Goal: Obtain resource: Obtain resource

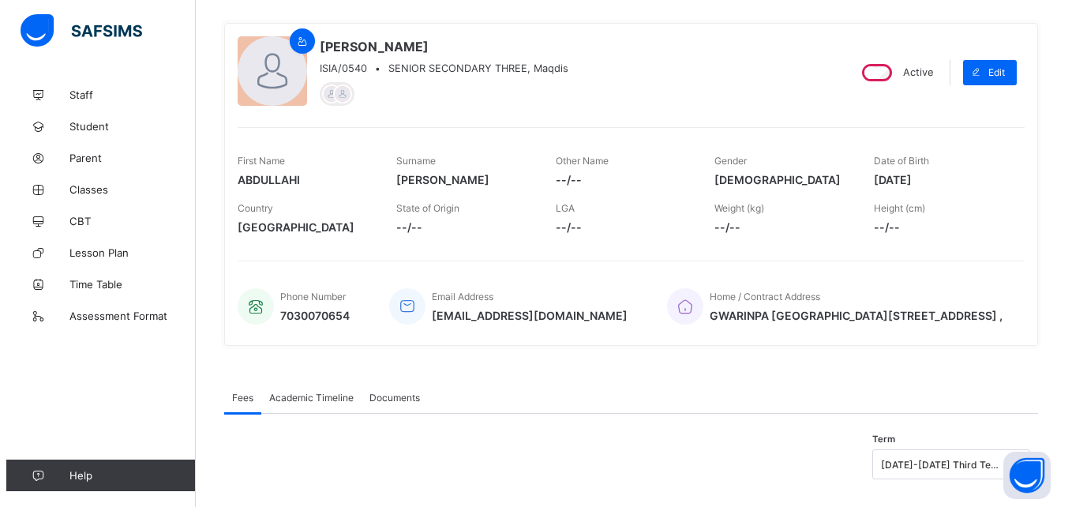
scroll to position [147, 0]
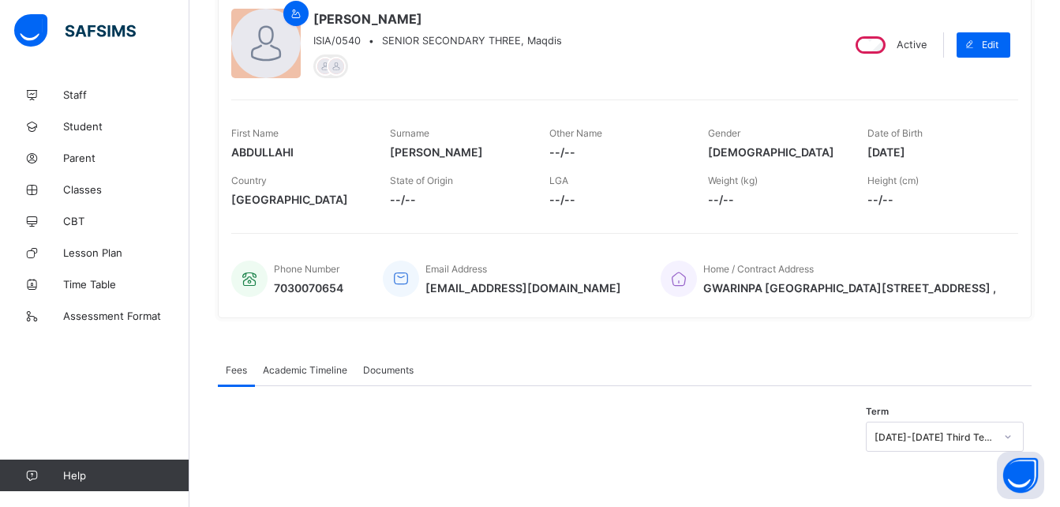
click at [293, 364] on span "Academic Timeline" at bounding box center [305, 370] width 84 height 12
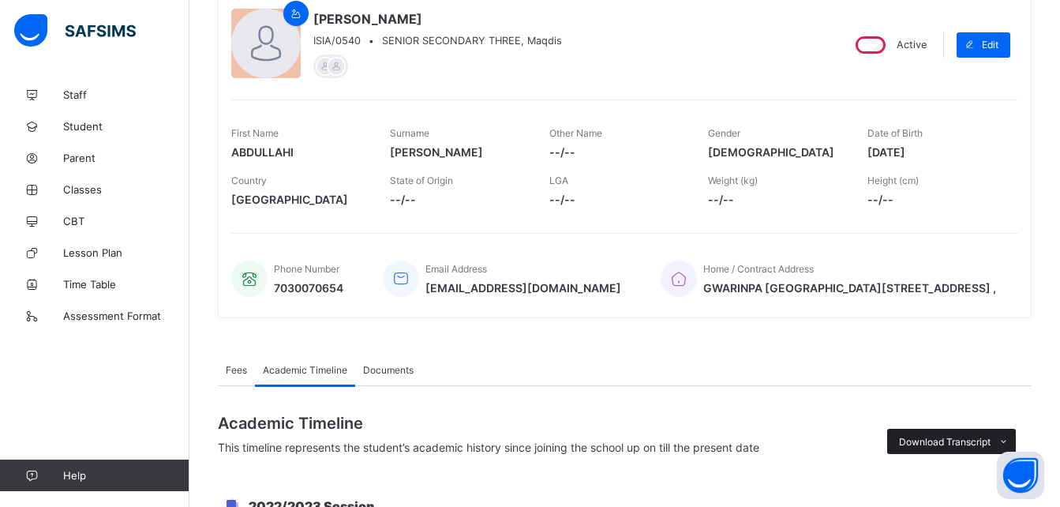
click at [958, 439] on span "Download Transcript" at bounding box center [945, 442] width 92 height 12
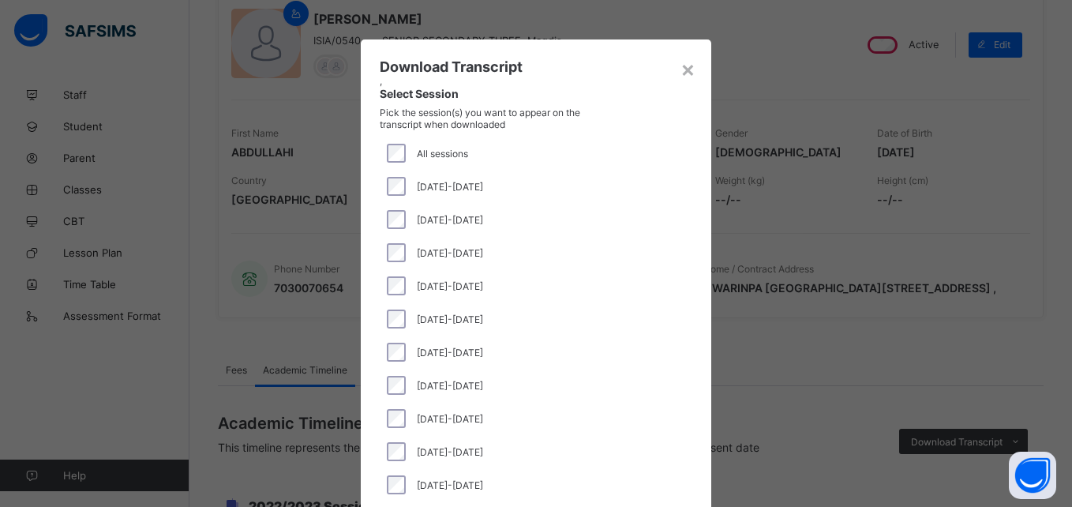
click at [384, 344] on div "[DATE]-[DATE]" at bounding box center [536, 352] width 305 height 19
click at [385, 176] on div "[DATE]-[DATE]" at bounding box center [536, 186] width 313 height 33
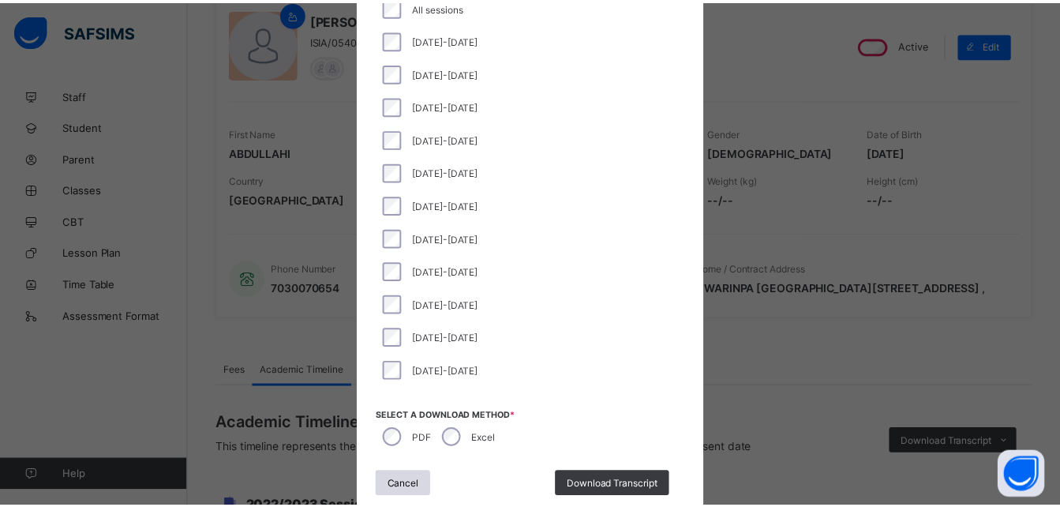
scroll to position [176, 0]
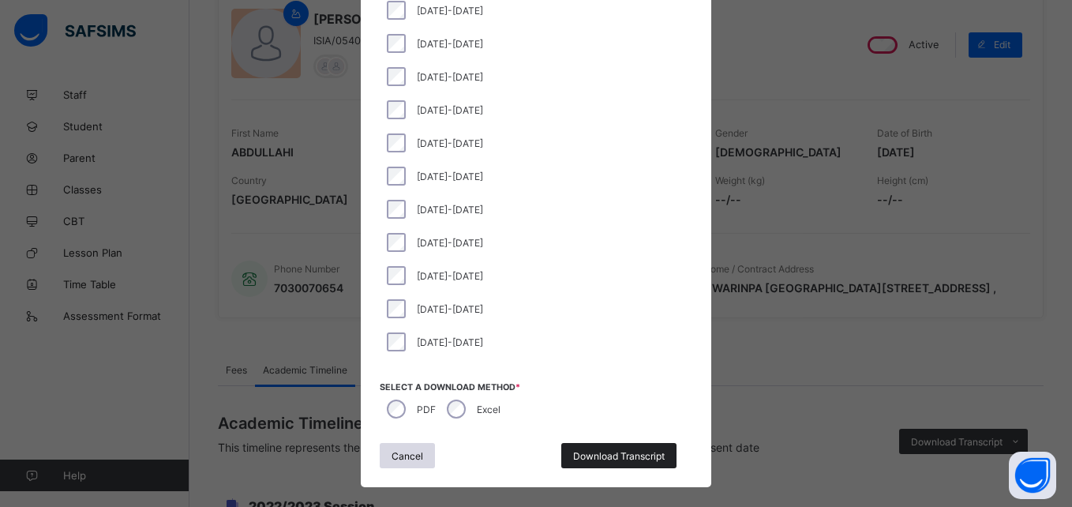
click at [617, 449] on div "Download Transcript" at bounding box center [618, 455] width 115 height 25
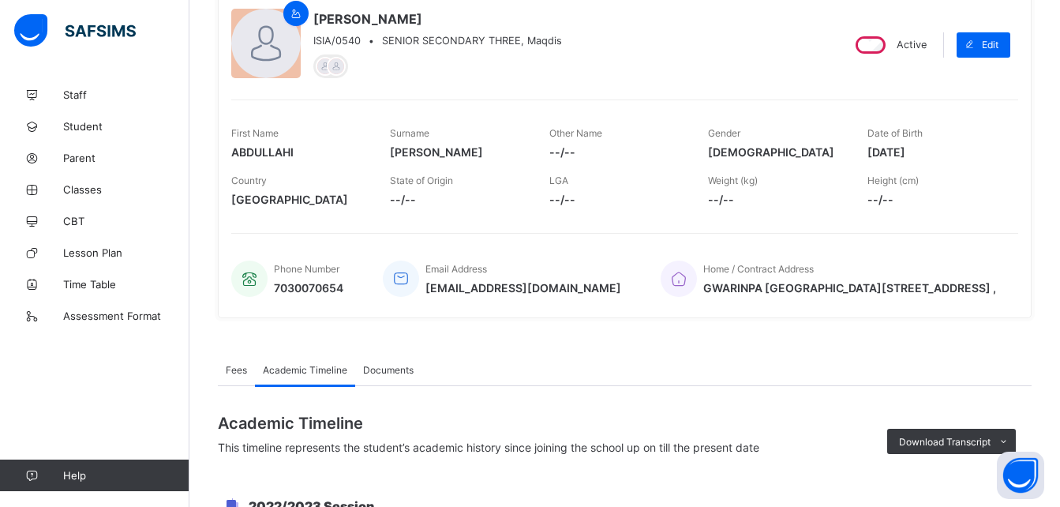
scroll to position [0, 0]
click at [1019, 235] on div "Phone Number 7030070654 Email Address abdullahi_ibrahim_0509@public.com Home / …" at bounding box center [624, 269] width 787 height 72
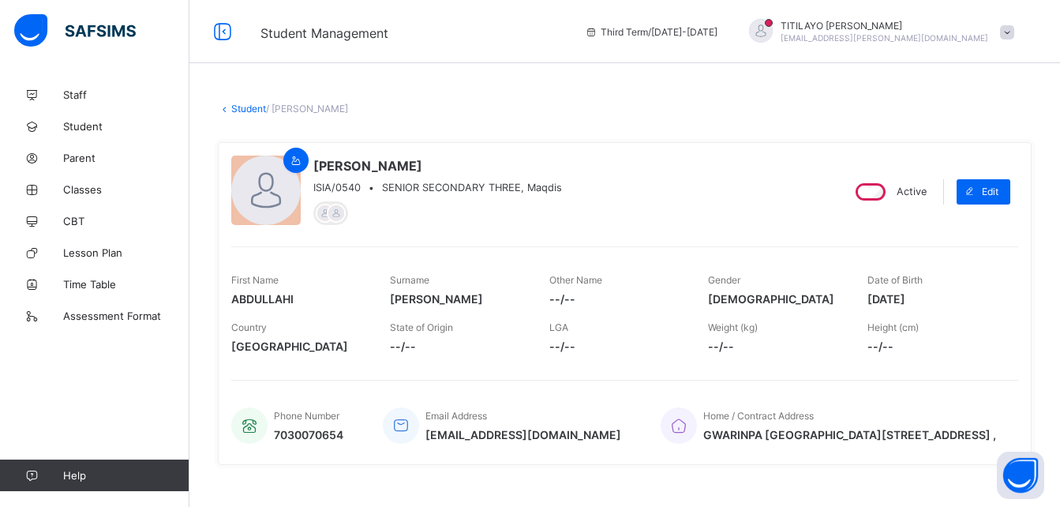
click at [249, 110] on link "Student" at bounding box center [248, 109] width 35 height 12
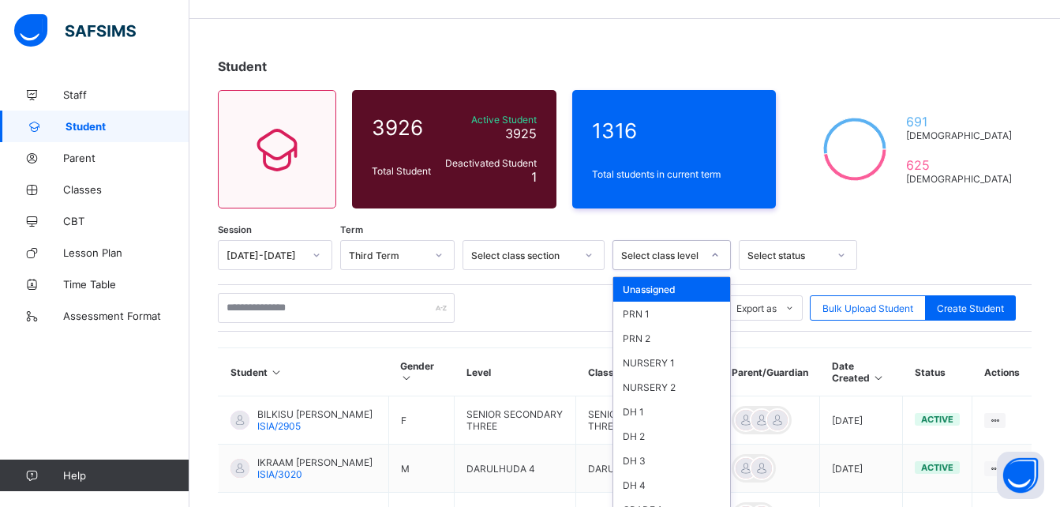
click at [666, 270] on div "option Unassigned focused, 1 of 46. 46 results available. Use Up and Down to ch…" at bounding box center [672, 255] width 118 height 30
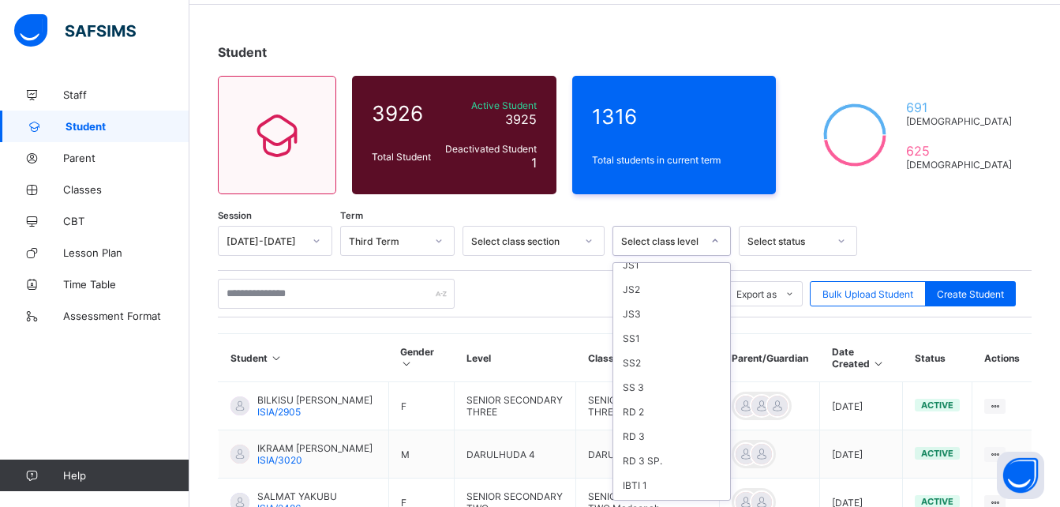
scroll to position [509, 0]
click at [631, 381] on div "SS 3" at bounding box center [672, 378] width 117 height 24
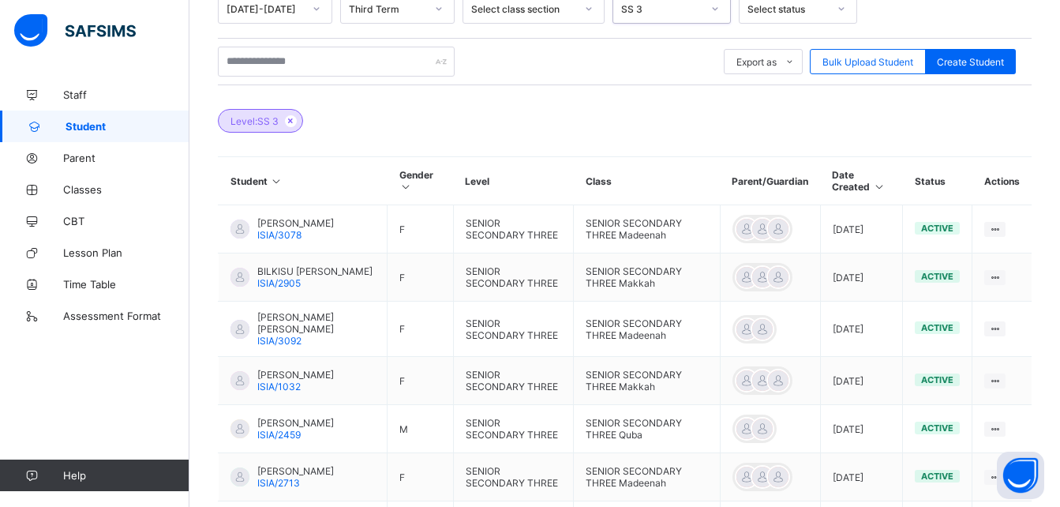
scroll to position [337, 0]
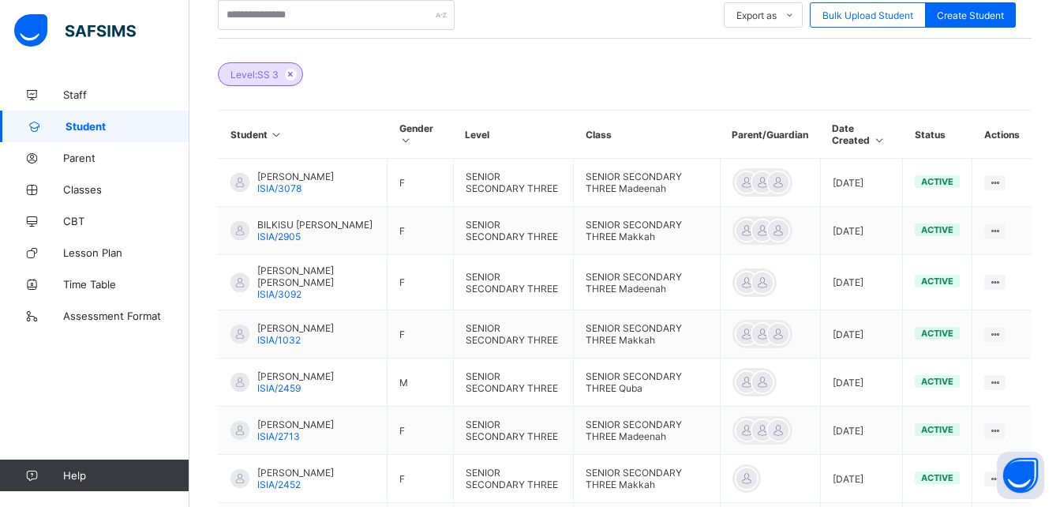
click at [1059, 366] on div "Student 3926 Total Student Active Student 3925 Deactivated Student 1 1316 Total…" at bounding box center [625, 242] width 871 height 1000
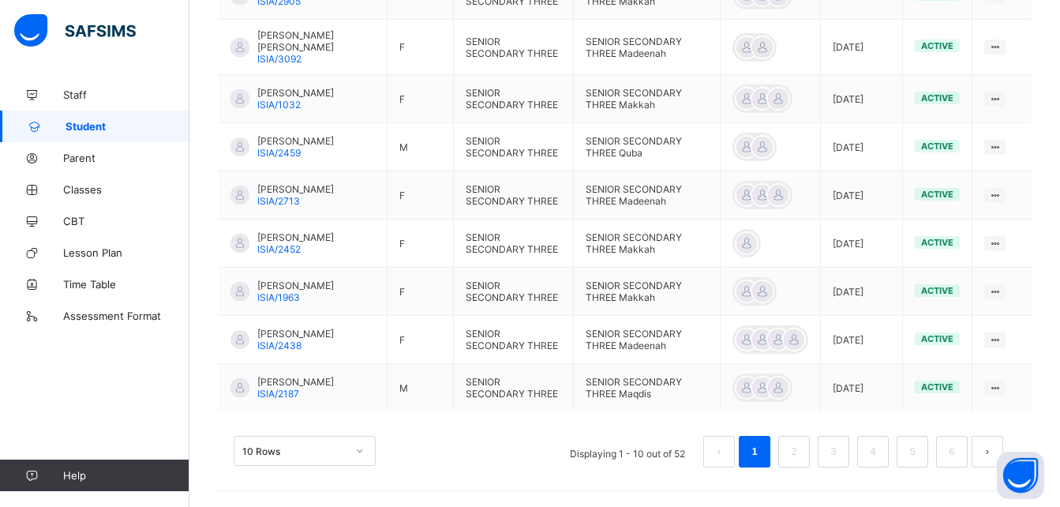
scroll to position [594, 0]
click at [880, 450] on link "4" at bounding box center [872, 451] width 15 height 21
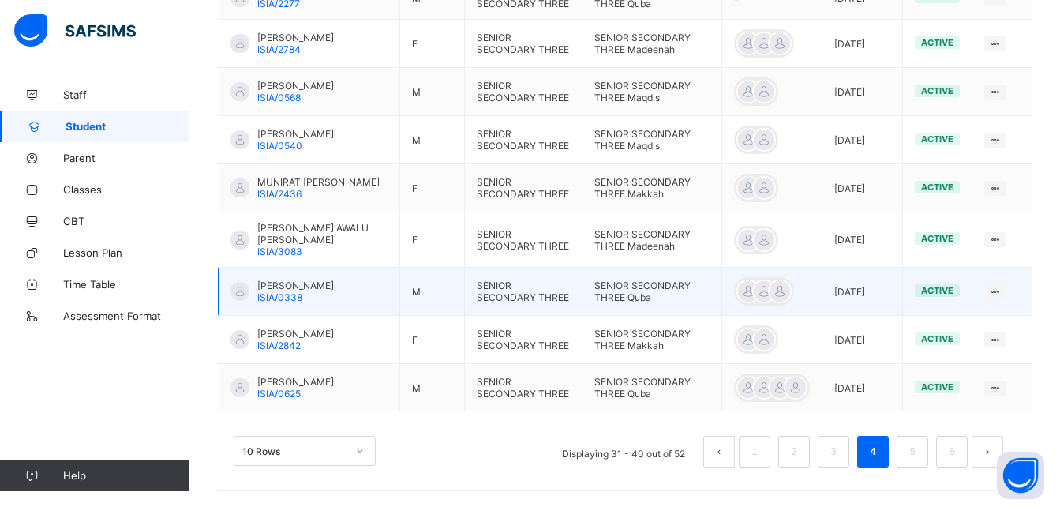
click at [306, 287] on span "[PERSON_NAME]" at bounding box center [295, 286] width 77 height 12
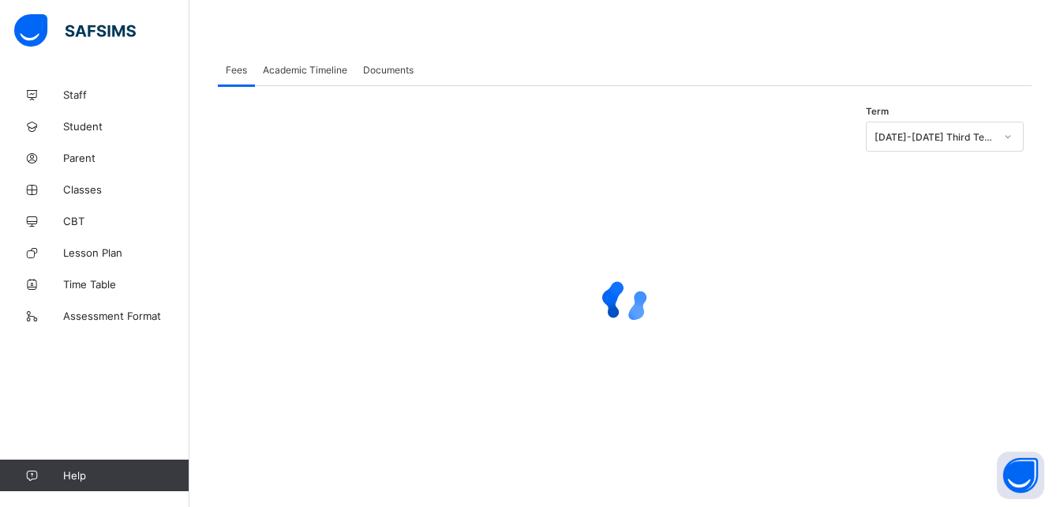
scroll to position [242, 0]
click at [302, 66] on span "Academic Timeline" at bounding box center [305, 70] width 84 height 12
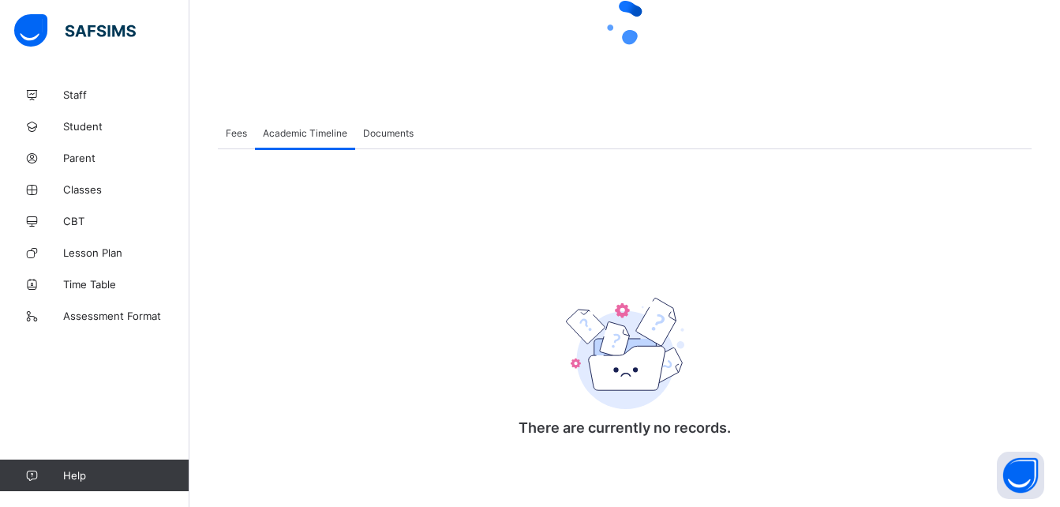
scroll to position [181, 0]
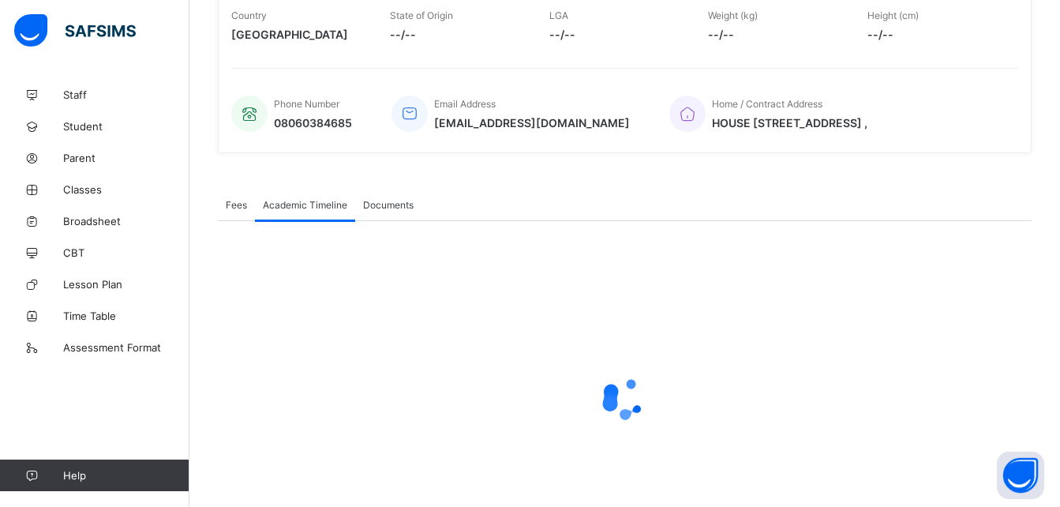
scroll to position [401, 0]
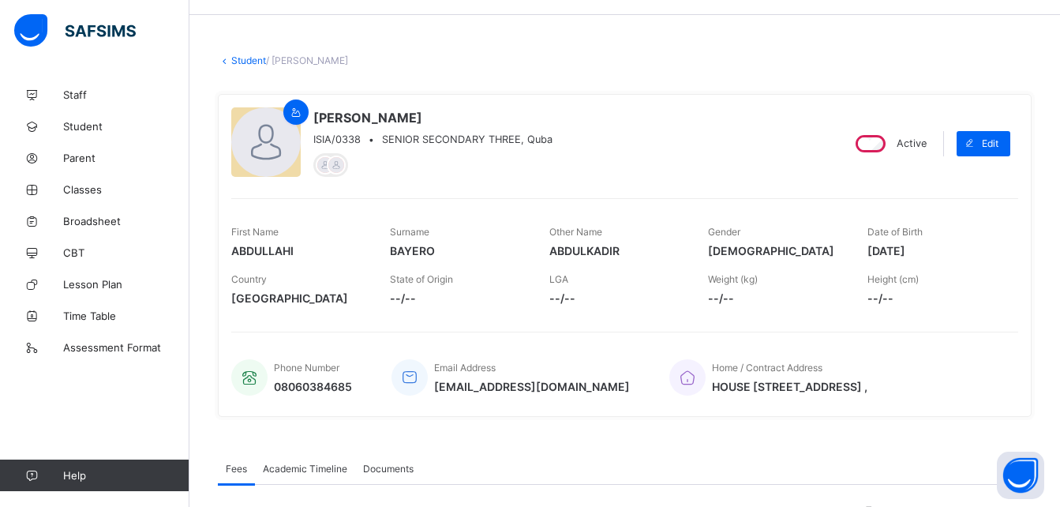
scroll to position [57, 0]
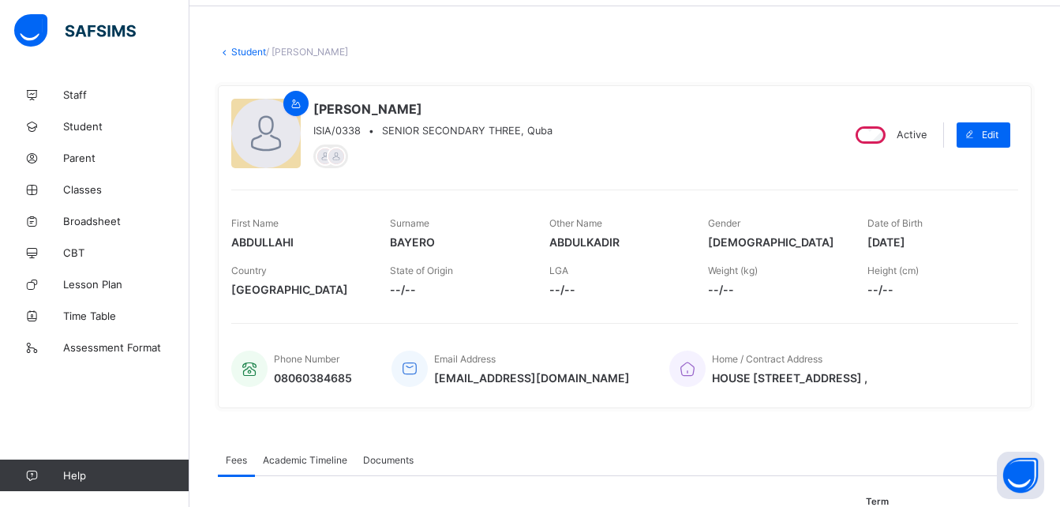
click at [303, 457] on span "Academic Timeline" at bounding box center [305, 460] width 84 height 12
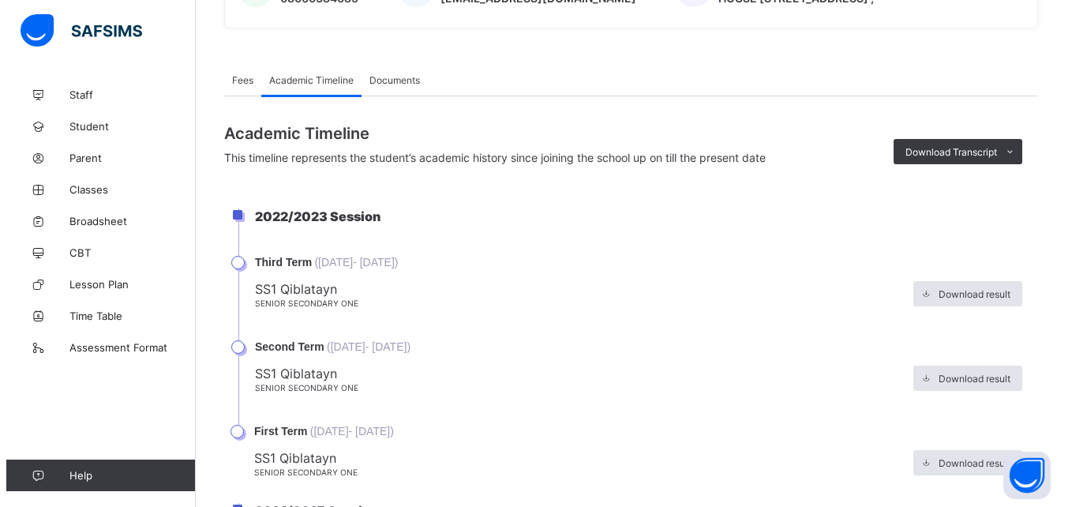
scroll to position [423, 0]
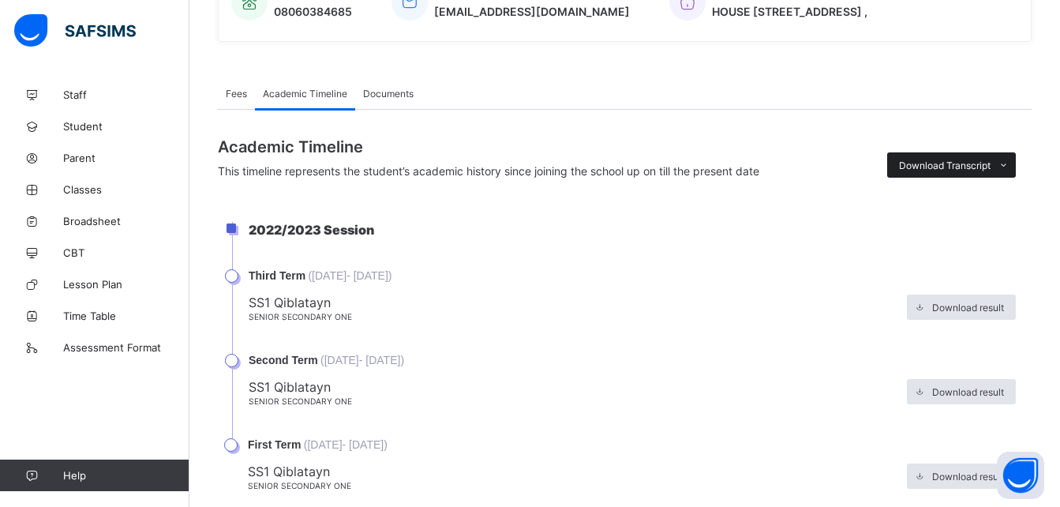
click at [975, 163] on span "Download Transcript" at bounding box center [945, 166] width 92 height 12
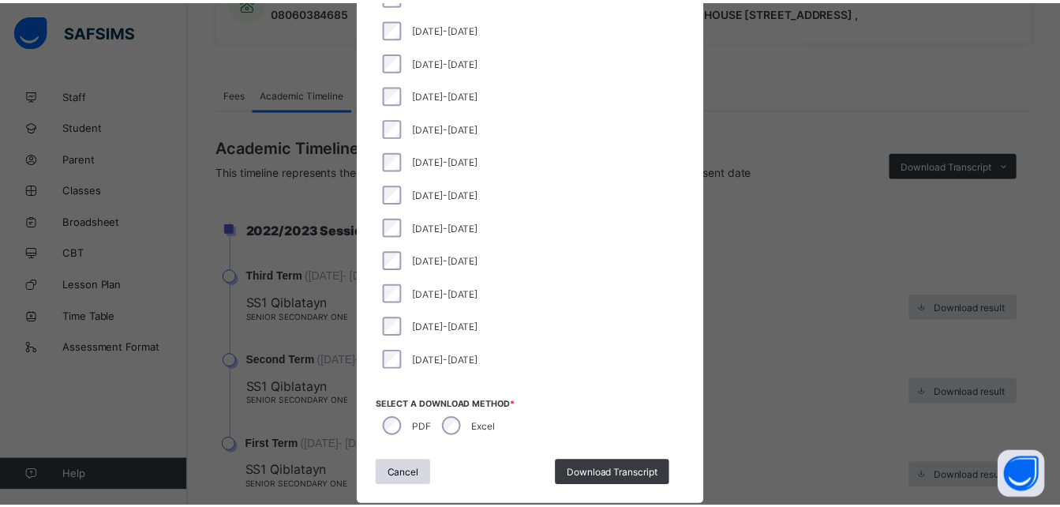
scroll to position [171, 0]
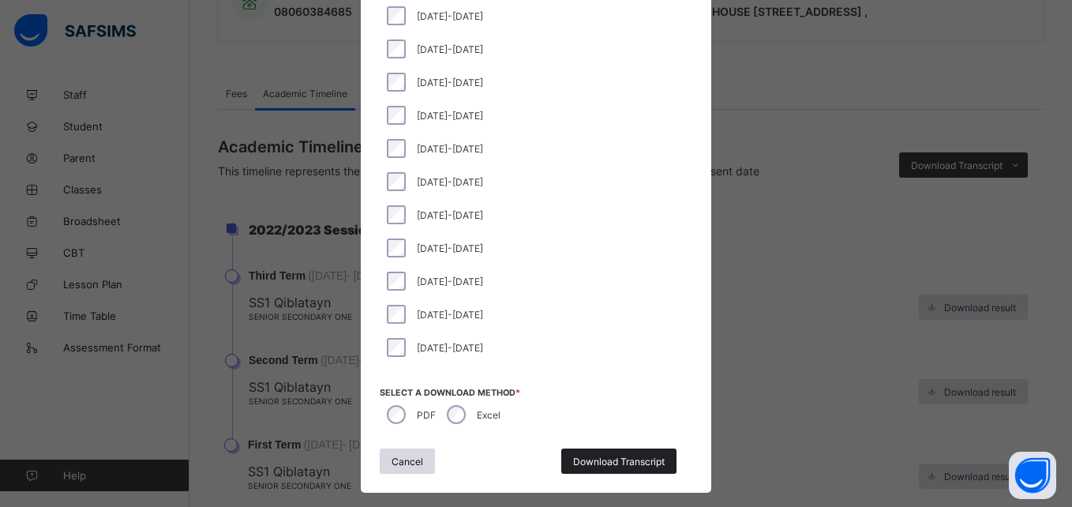
click at [623, 461] on span "Download Transcript" at bounding box center [619, 462] width 92 height 12
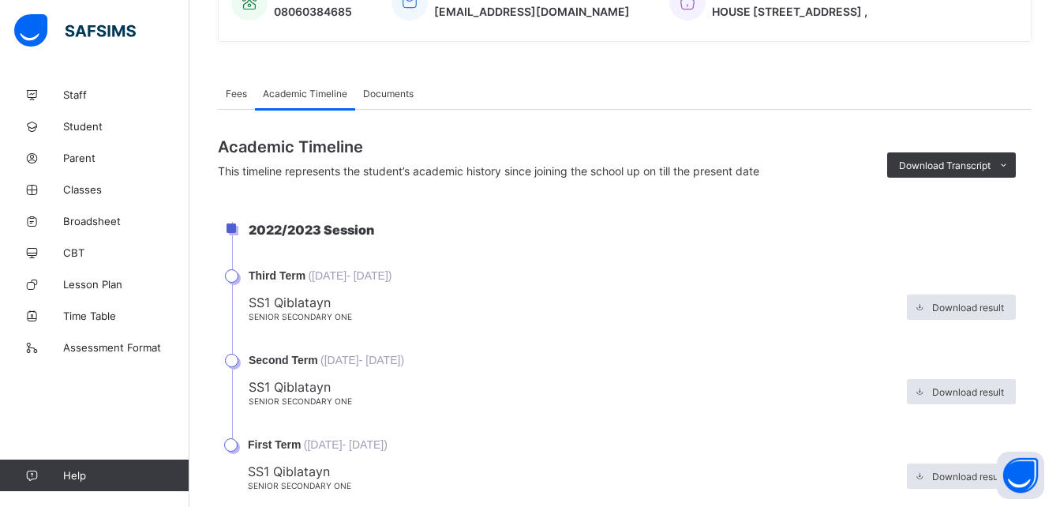
scroll to position [0, 0]
click at [1030, 223] on li "2022/2023 Session" at bounding box center [632, 245] width 800 height 47
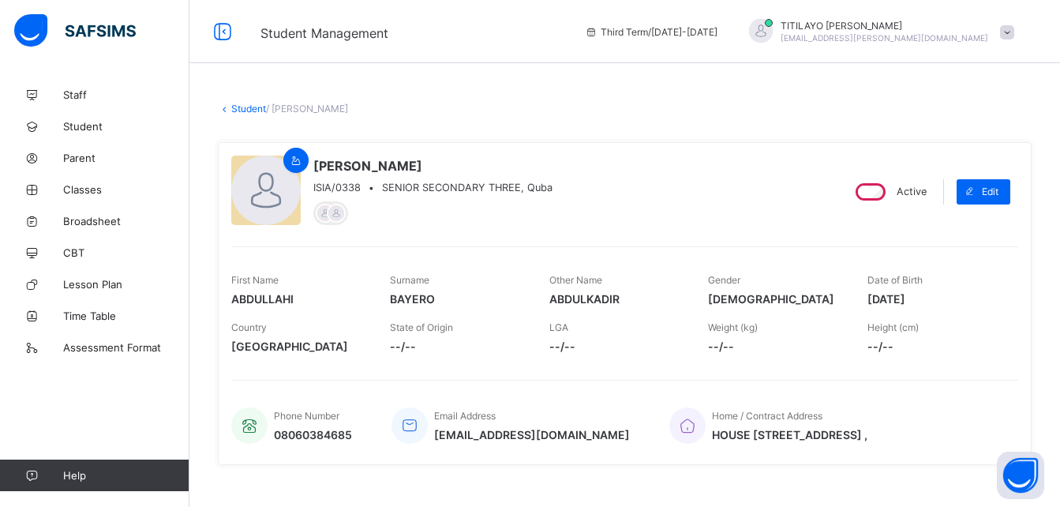
click at [249, 108] on link "Student" at bounding box center [248, 109] width 35 height 12
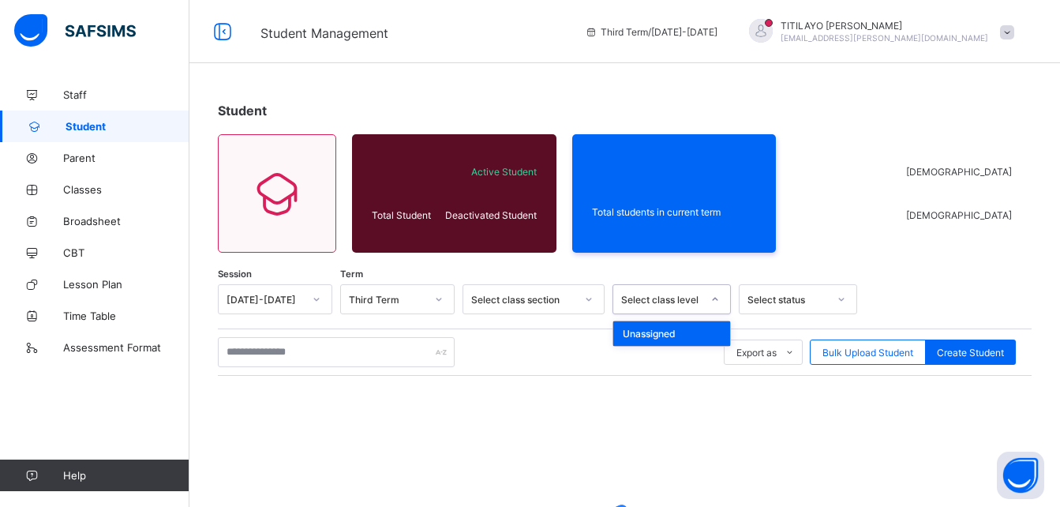
click at [674, 301] on div "Select class level" at bounding box center [661, 300] width 81 height 12
click at [687, 296] on div "Select class level" at bounding box center [661, 300] width 81 height 12
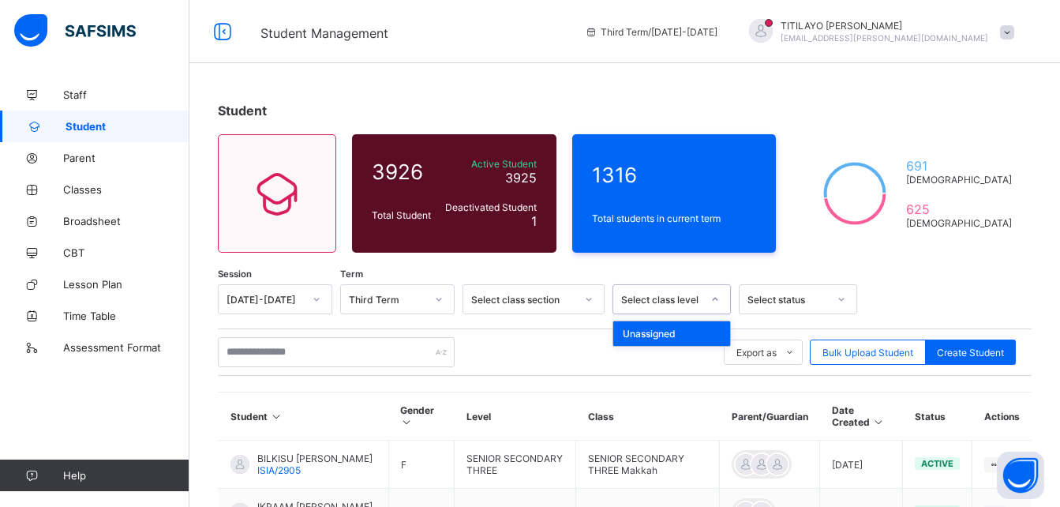
click at [580, 350] on div "Export as Pdf Report Excel Report Excel Report (LMS) Bulk Upload Student Create…" at bounding box center [625, 352] width 814 height 30
click at [682, 301] on div "Select class level" at bounding box center [661, 300] width 81 height 12
click at [554, 361] on div "Export as Pdf Report Excel Report Excel Report (LMS) Bulk Upload Student Create…" at bounding box center [625, 352] width 814 height 30
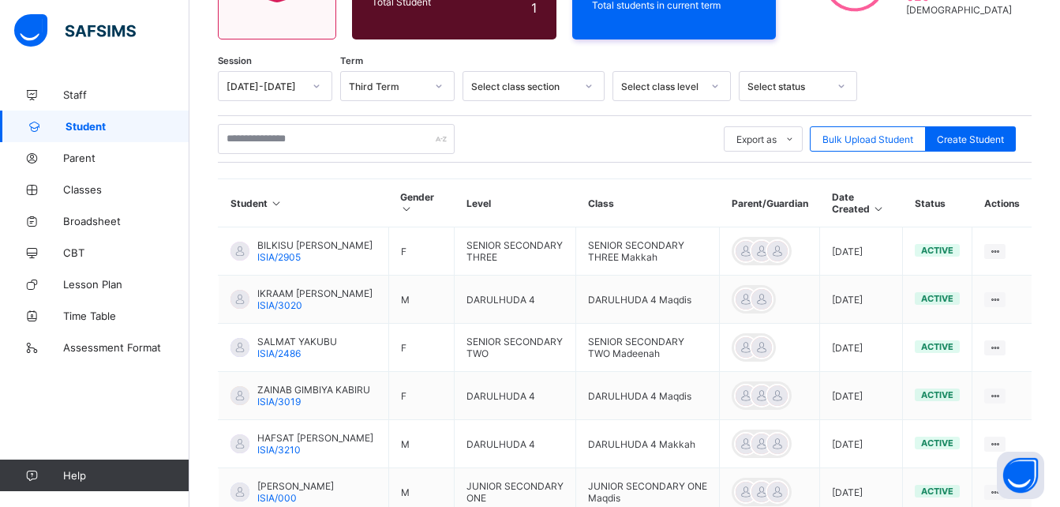
scroll to position [219, 0]
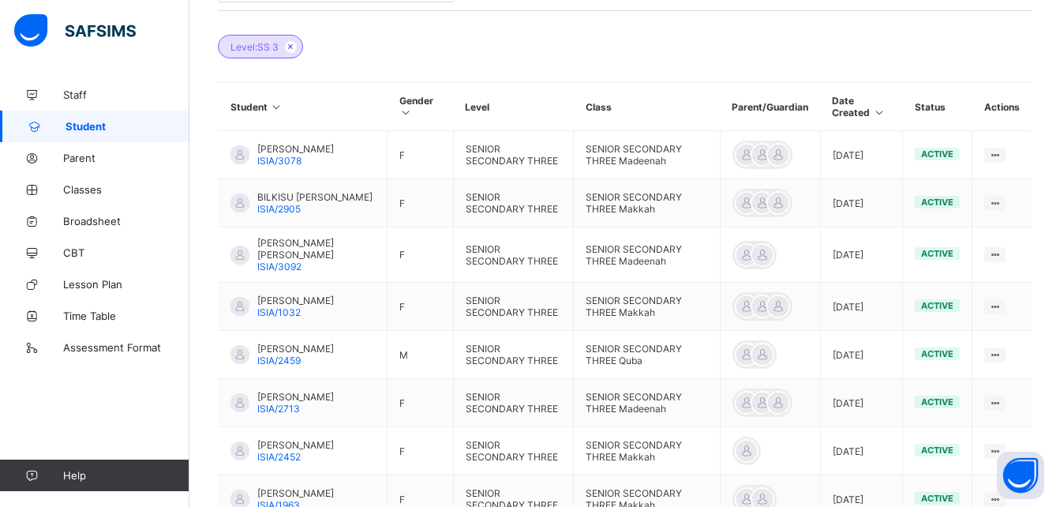
scroll to position [594, 0]
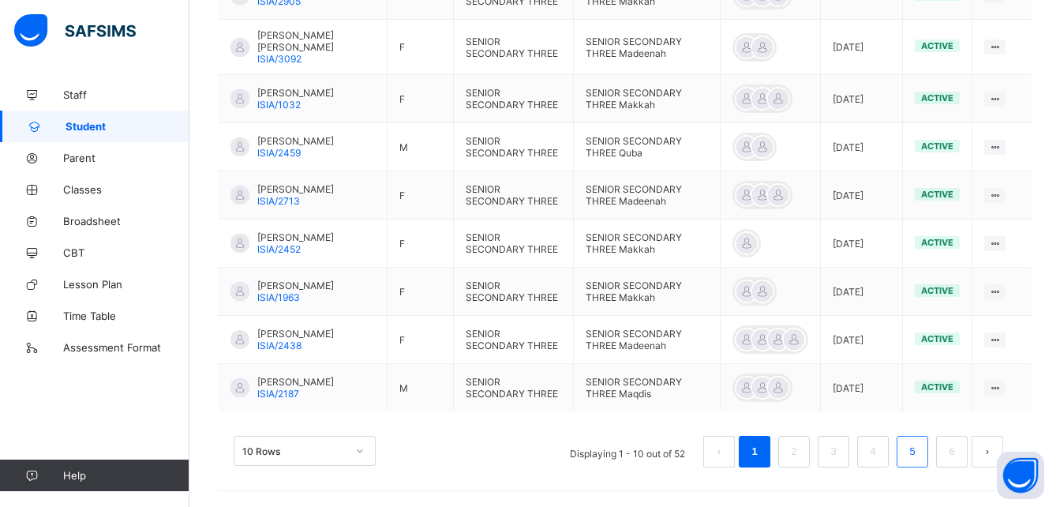
click at [920, 456] on link "5" at bounding box center [912, 451] width 15 height 21
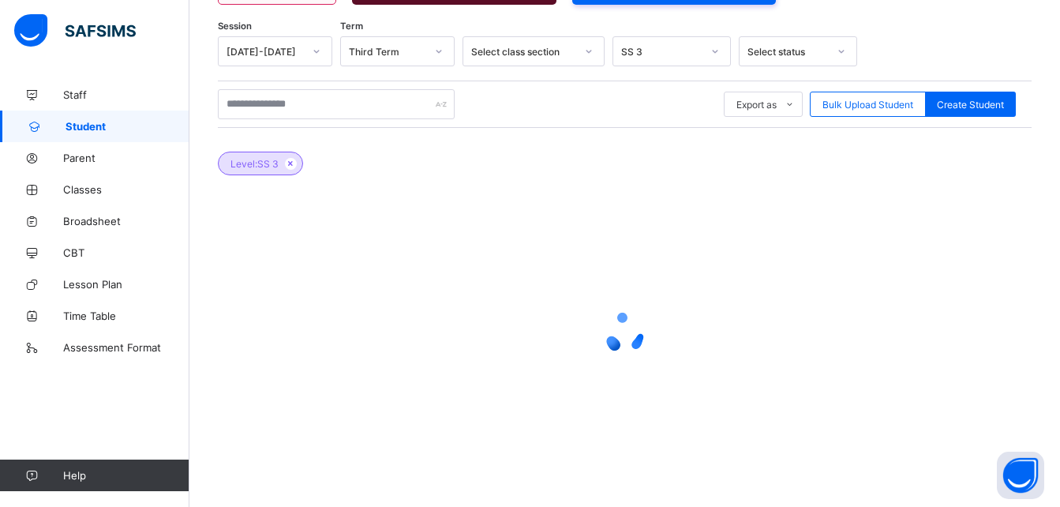
scroll to position [587, 0]
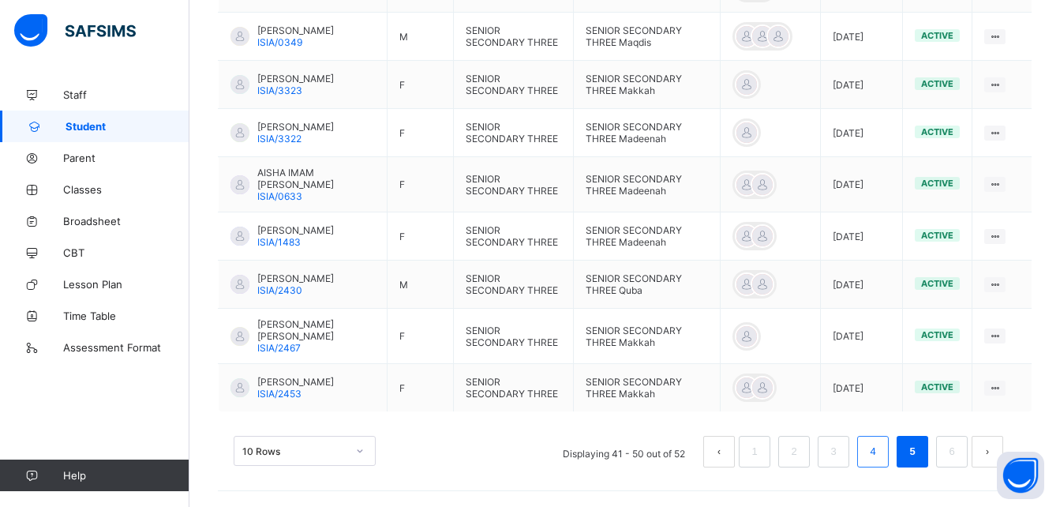
click at [880, 456] on link "4" at bounding box center [872, 451] width 15 height 21
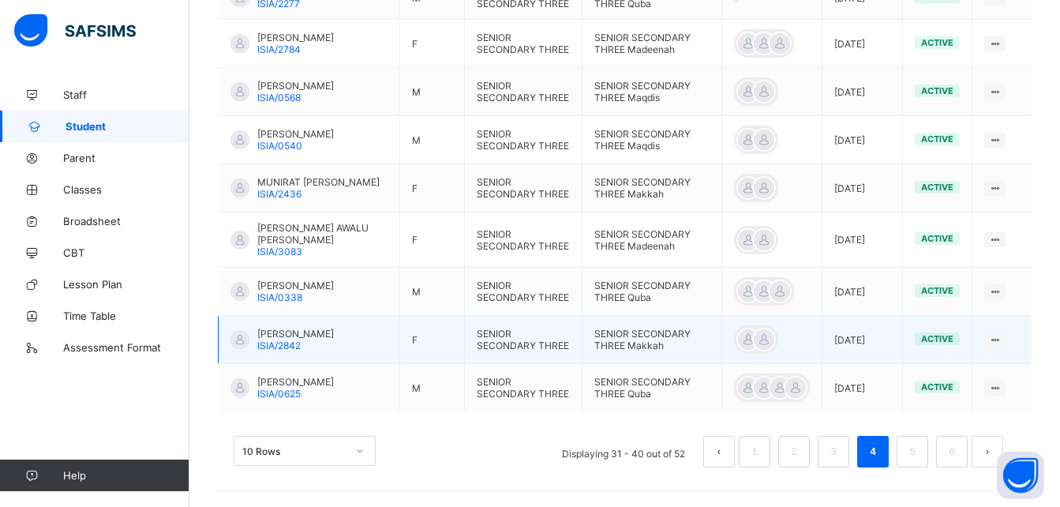
click at [317, 340] on span "[PERSON_NAME]" at bounding box center [295, 334] width 77 height 12
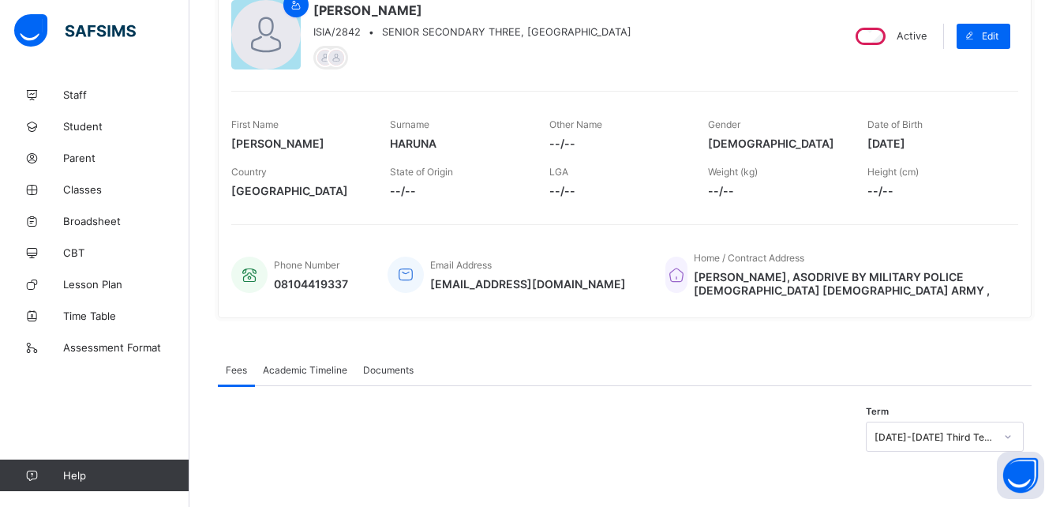
scroll to position [156, 0]
click at [304, 368] on span "Academic Timeline" at bounding box center [305, 370] width 84 height 12
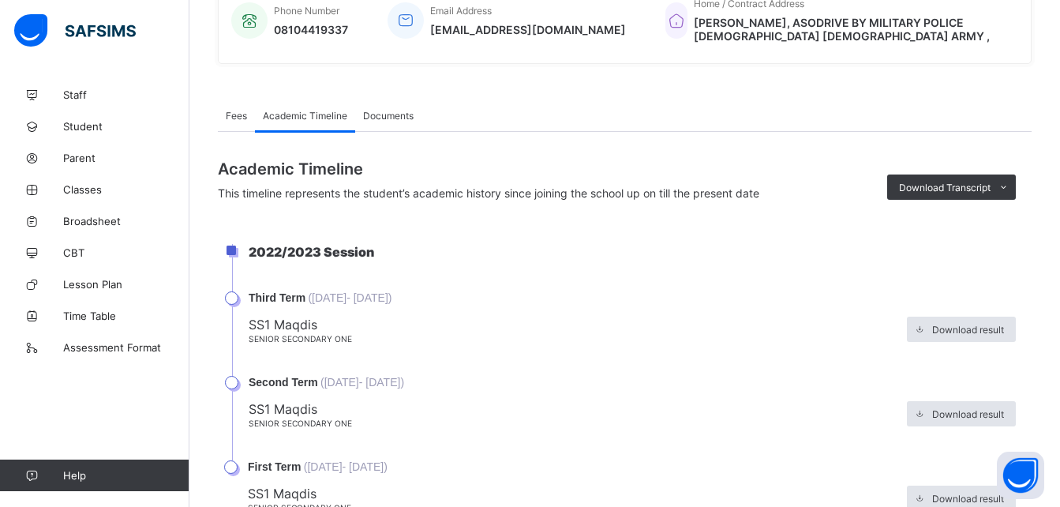
scroll to position [587, 0]
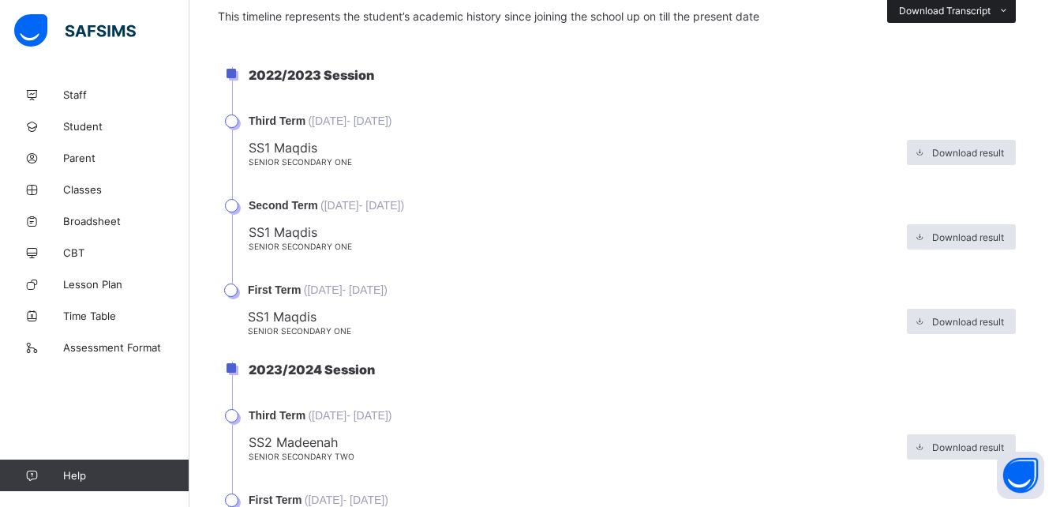
click at [918, 5] on span "Download Transcript" at bounding box center [945, 11] width 92 height 12
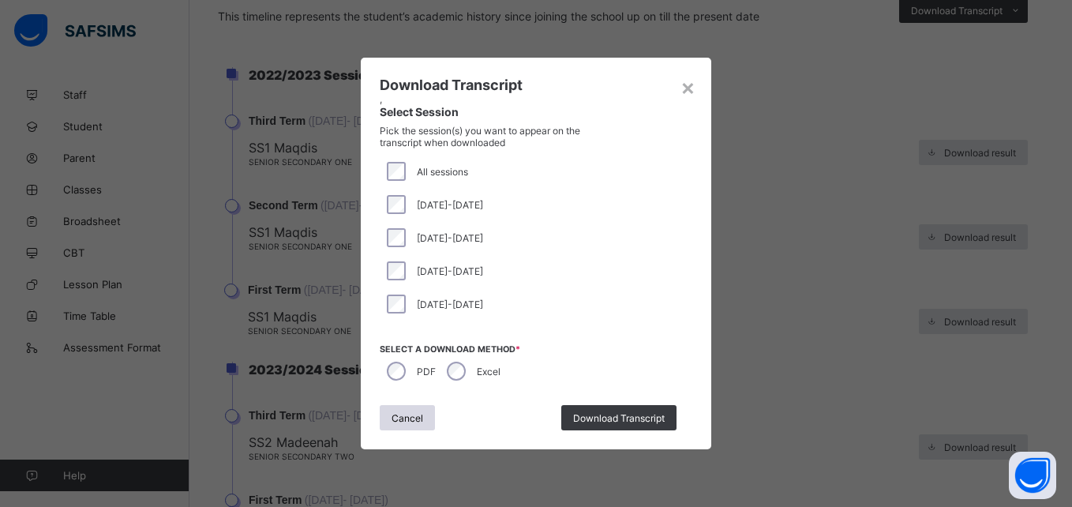
click at [386, 207] on div "[DATE]-[DATE]" at bounding box center [536, 204] width 305 height 19
click at [595, 415] on span "Download Transcript" at bounding box center [619, 418] width 92 height 12
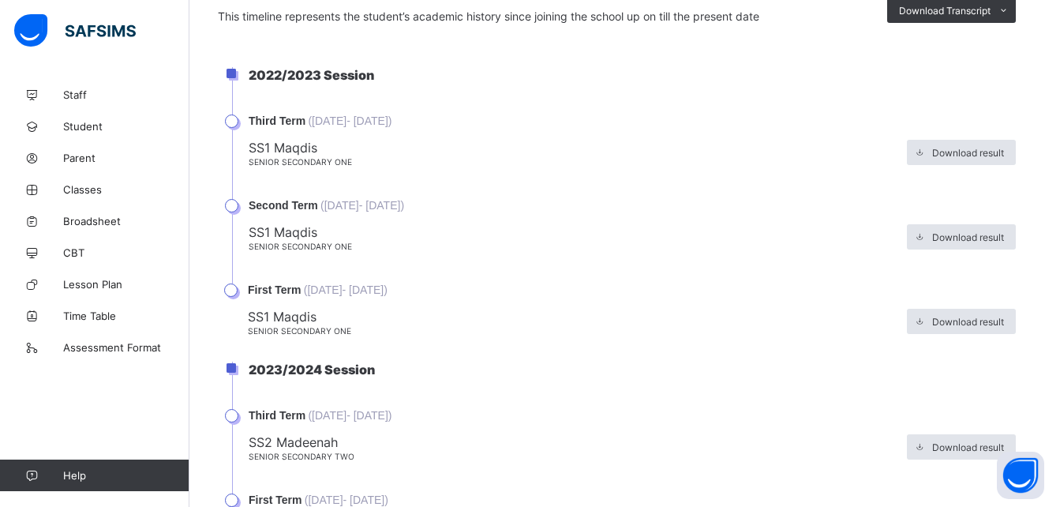
scroll to position [0, 0]
click at [1023, 96] on li "2022/2023 Session" at bounding box center [632, 90] width 800 height 47
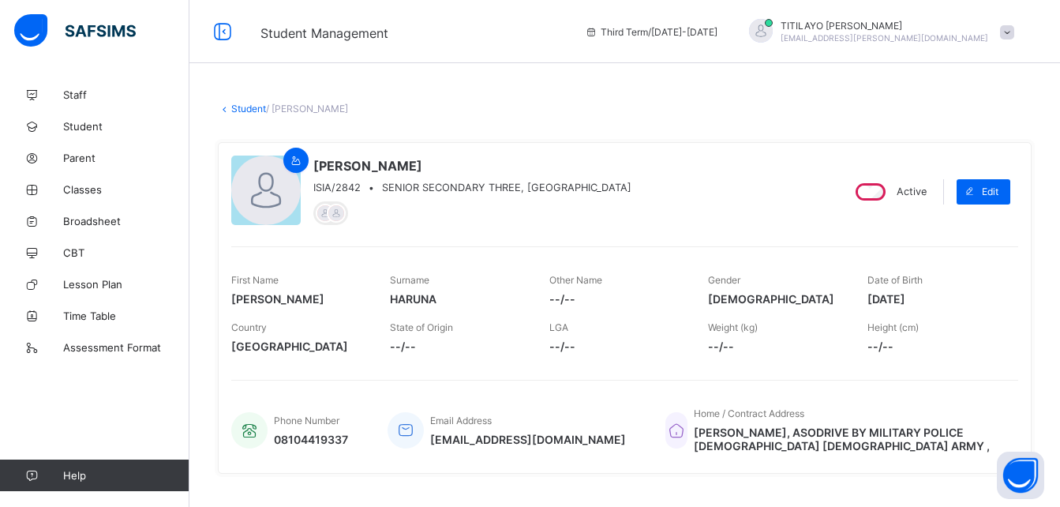
drag, startPoint x: 971, startPoint y: 24, endPoint x: 977, endPoint y: -43, distance: 68.1
click at [244, 103] on link "Student" at bounding box center [248, 109] width 35 height 12
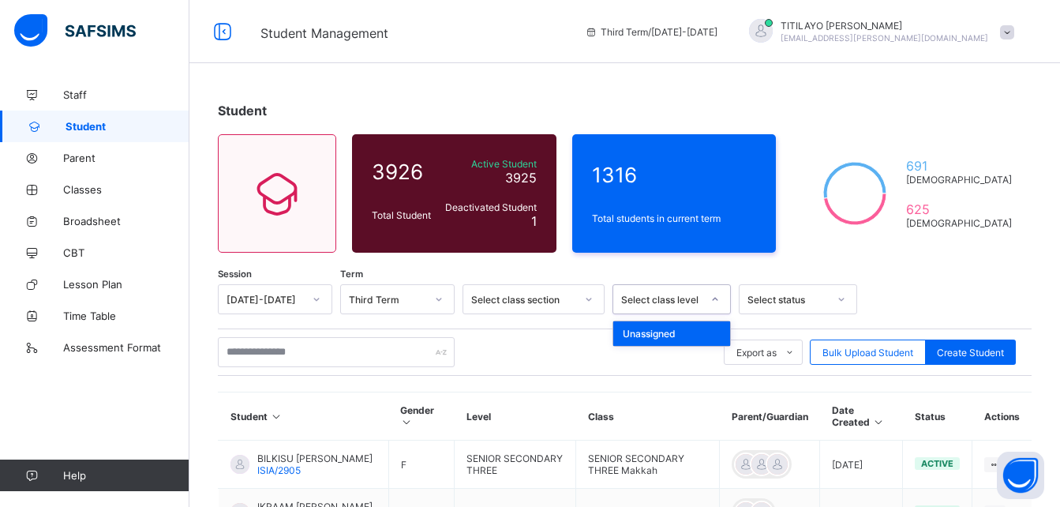
click at [671, 298] on div "Select class level" at bounding box center [661, 300] width 81 height 12
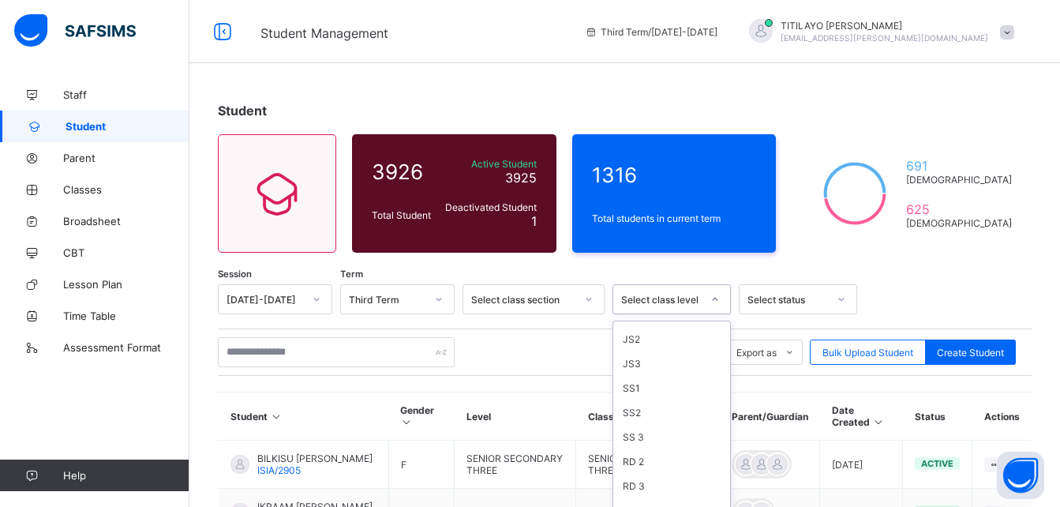
scroll to position [522, 0]
click at [633, 423] on div "SS 3" at bounding box center [672, 423] width 117 height 24
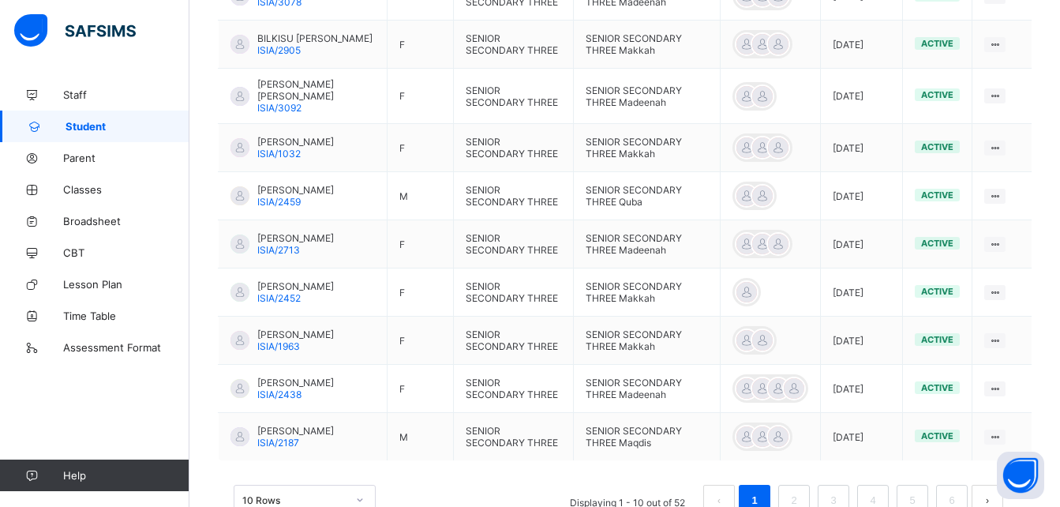
scroll to position [594, 0]
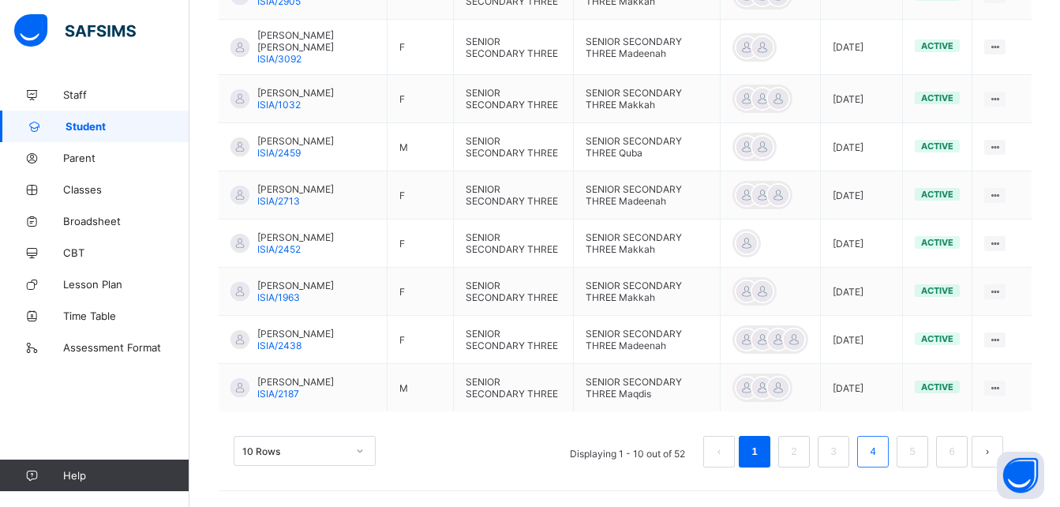
click at [880, 451] on link "4" at bounding box center [872, 451] width 15 height 21
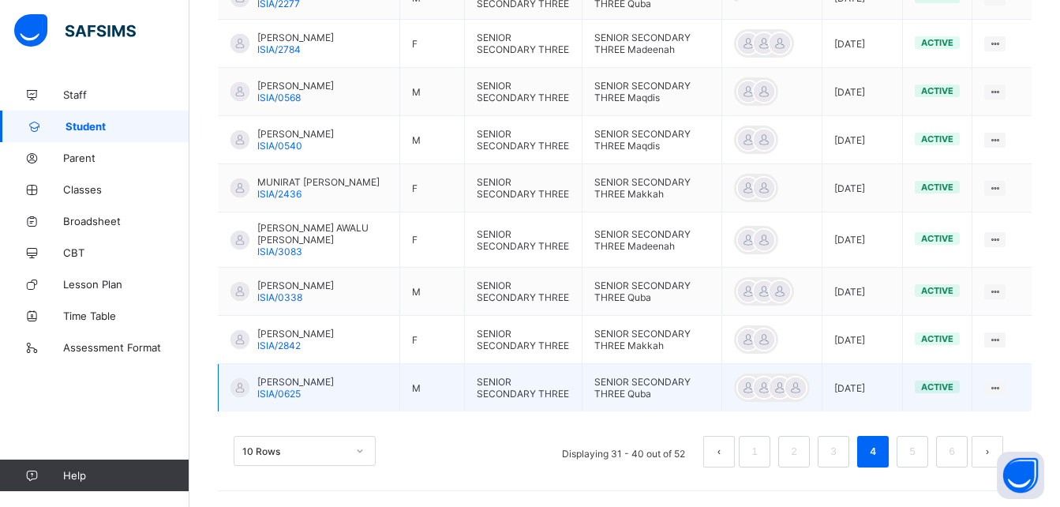
click at [297, 380] on span "ZAKARIYAH ABUBAKAR GAGARAWA" at bounding box center [295, 382] width 77 height 12
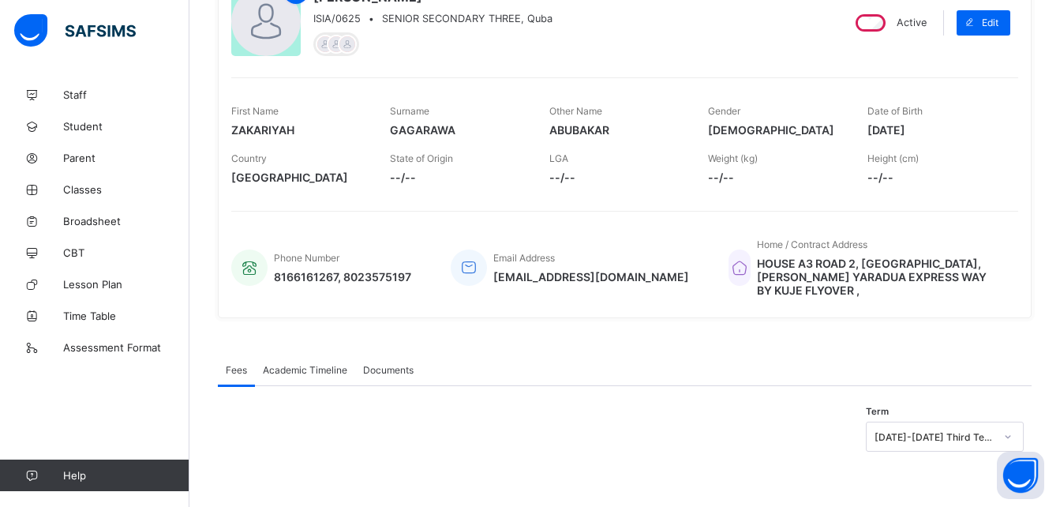
scroll to position [156, 0]
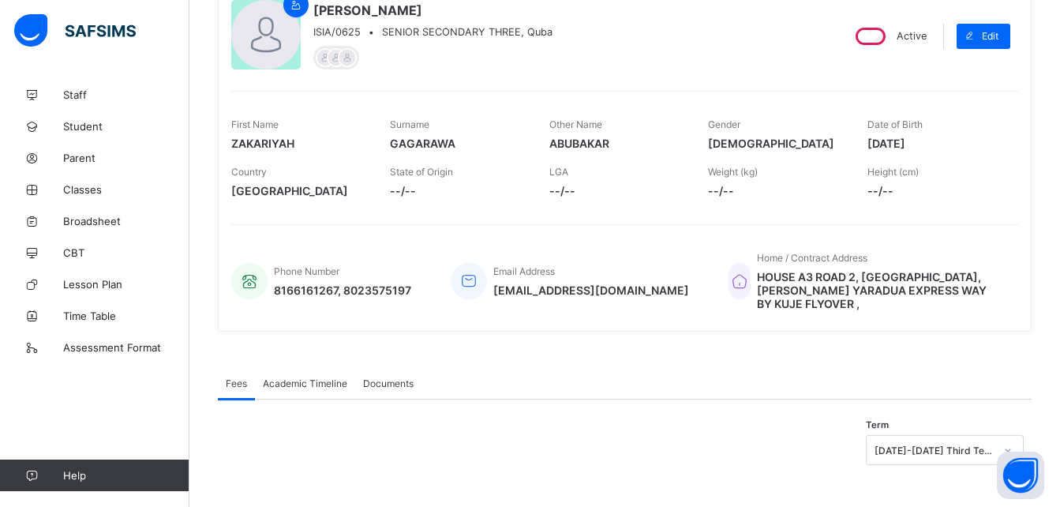
click at [293, 377] on span "Academic Timeline" at bounding box center [305, 383] width 84 height 12
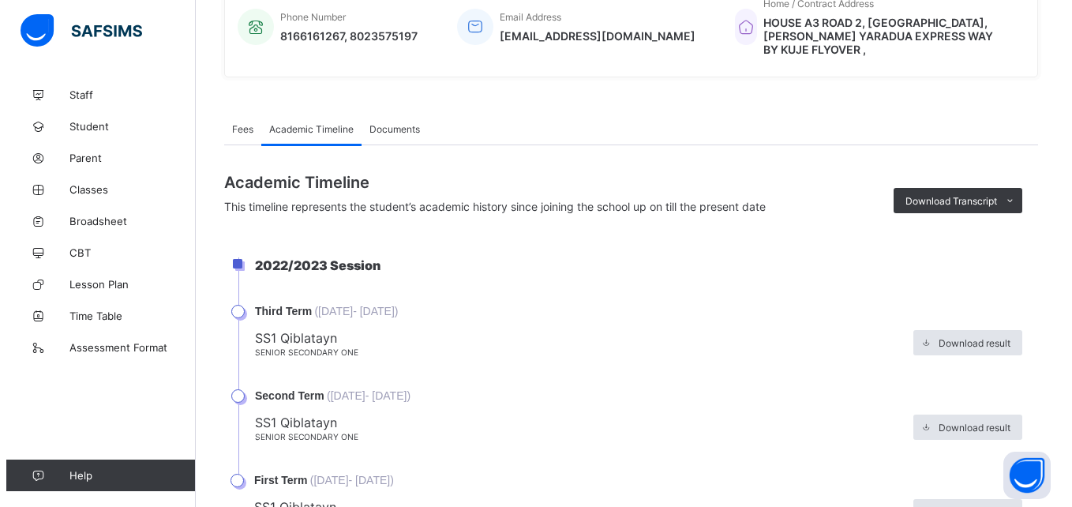
scroll to position [594, 0]
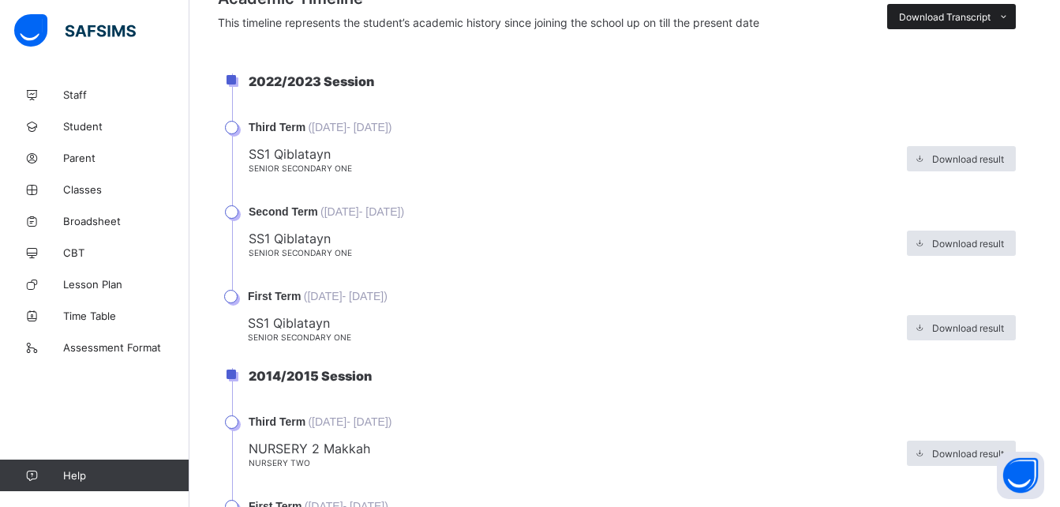
click at [929, 11] on span "Download Transcript" at bounding box center [945, 17] width 92 height 12
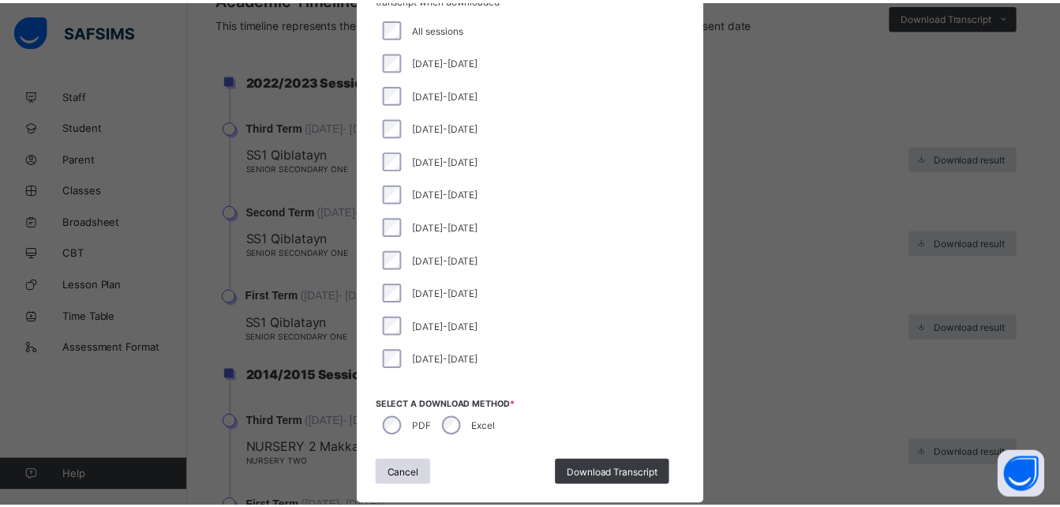
scroll to position [130, 0]
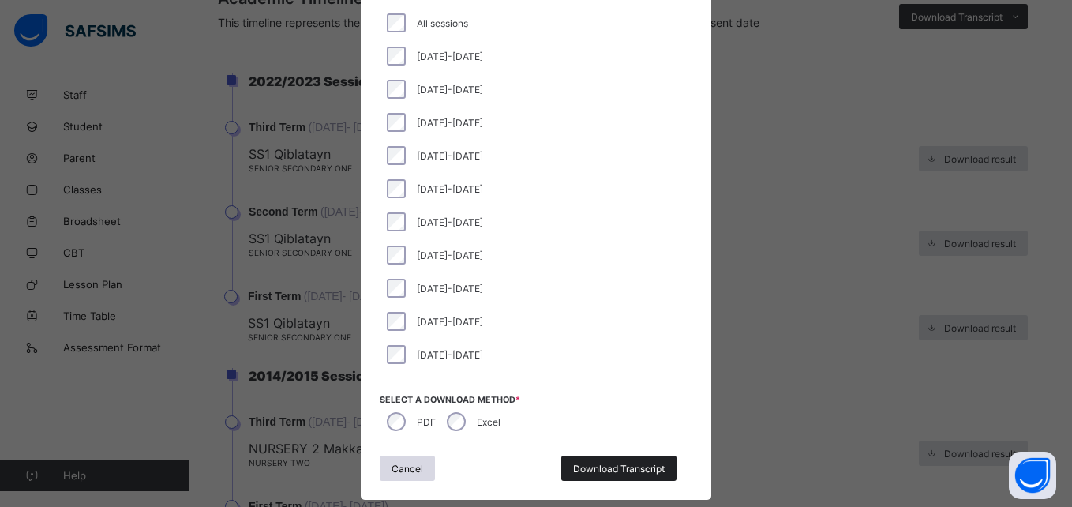
click at [627, 467] on span "Download Transcript" at bounding box center [619, 469] width 92 height 12
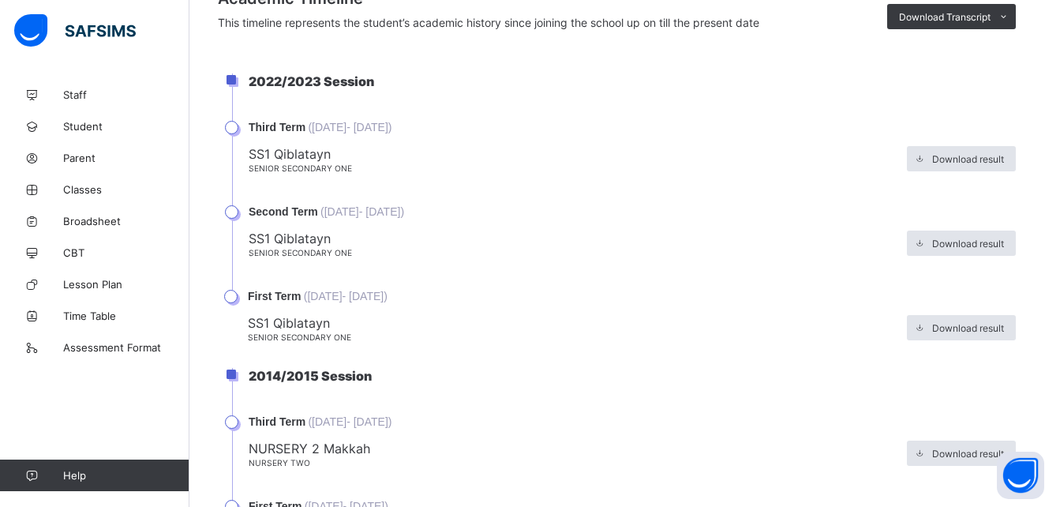
scroll to position [0, 0]
